Goal: Transaction & Acquisition: Purchase product/service

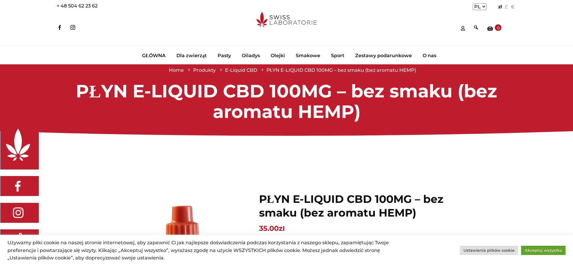
click at [241, 69] on span "E-Liquid CBD" at bounding box center [241, 70] width 32 height 6
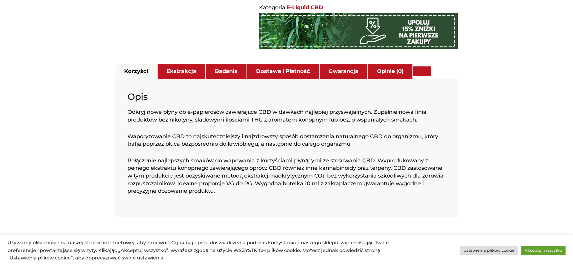
scroll to position [406, 0]
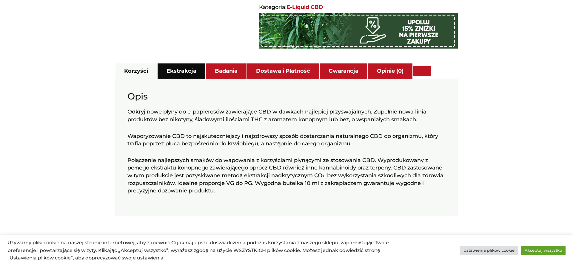
click at [178, 71] on link "Ekstrakcja" at bounding box center [181, 71] width 30 height 13
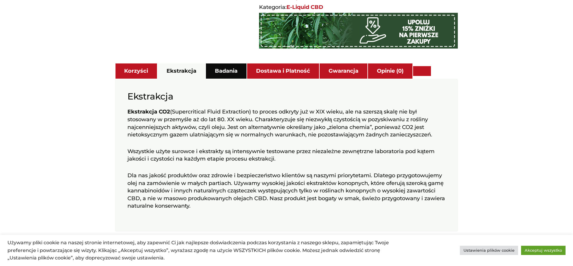
click at [229, 69] on link "Badania" at bounding box center [226, 71] width 23 height 13
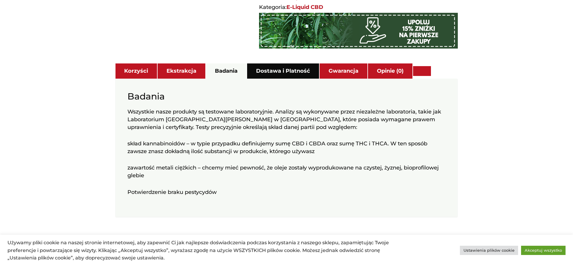
click at [274, 71] on link "Dostawa i Płatność" at bounding box center [283, 71] width 54 height 13
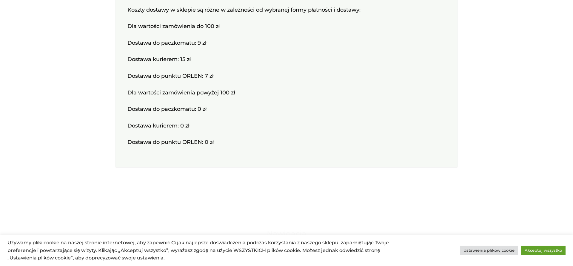
scroll to position [549, 0]
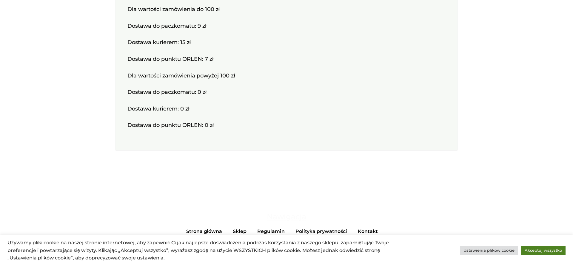
click at [546, 253] on link "Akceptuj wszystko" at bounding box center [543, 250] width 44 height 9
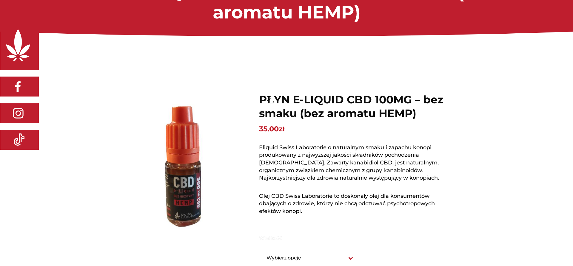
scroll to position [100, 0]
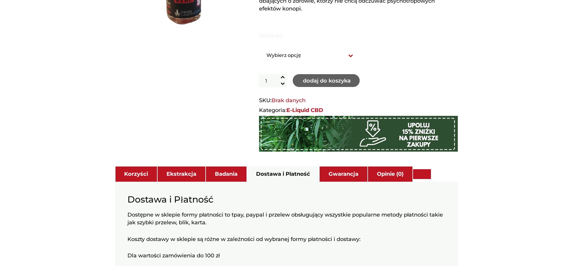
click at [259, 49] on select "Wybierz opcję 10ml" at bounding box center [308, 56] width 98 height 14
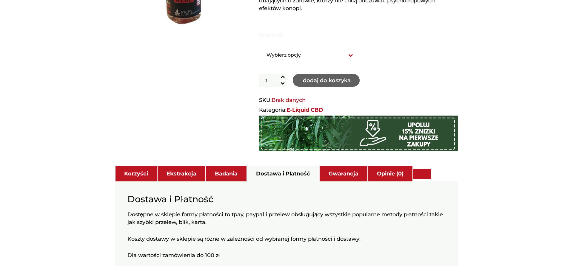
select select "10ml"
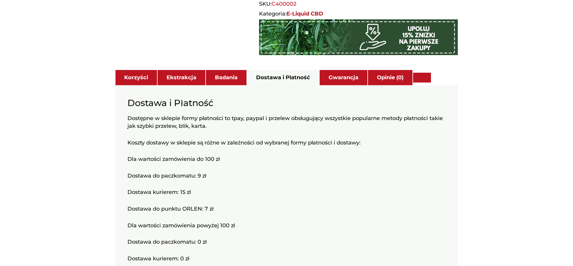
scroll to position [404, 0]
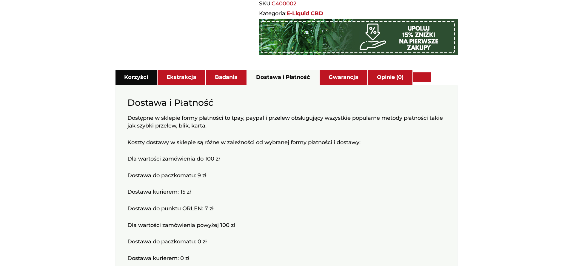
click at [132, 75] on link "Korzyści" at bounding box center [136, 77] width 24 height 13
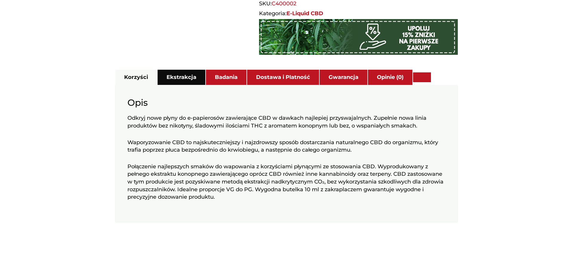
click at [174, 76] on link "Ekstrakcja" at bounding box center [181, 77] width 30 height 13
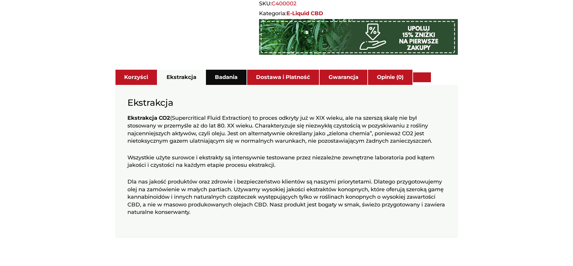
click at [226, 76] on link "Badania" at bounding box center [226, 77] width 23 height 13
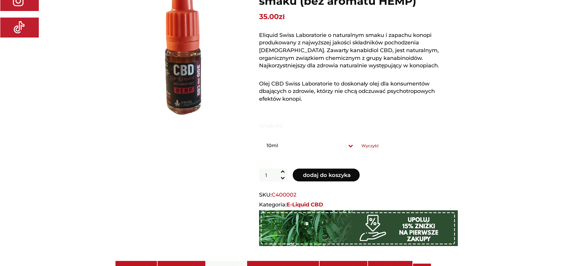
scroll to position [0, 0]
